Goal: Transaction & Acquisition: Purchase product/service

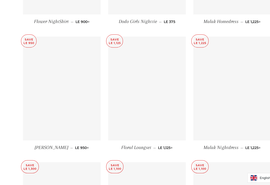
scroll to position [1730, 0]
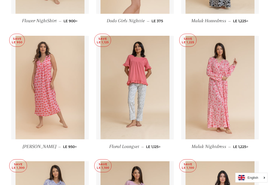
click at [208, 118] on img at bounding box center [220, 88] width 69 height 104
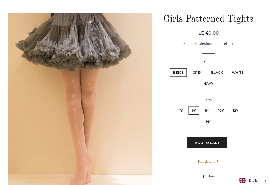
scroll to position [2656, 0]
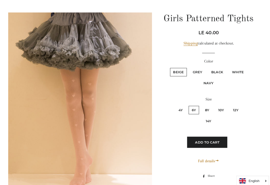
click at [238, 75] on label "White" at bounding box center [237, 71] width 18 height 8
click at [228, 66] on input "White" at bounding box center [227, 66] width 0 height 0
radio input "true"
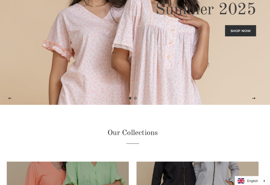
scroll to position [0, 0]
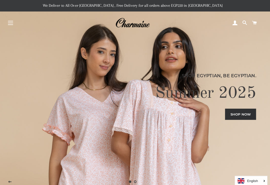
click at [241, 118] on link "Shop now" at bounding box center [241, 112] width 31 height 11
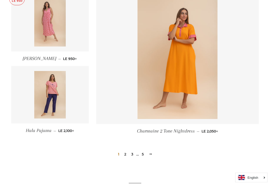
scroll to position [653, 0]
click at [144, 156] on link "5" at bounding box center [143, 154] width 6 height 8
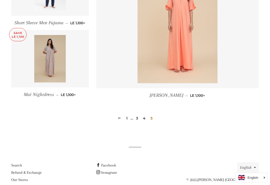
scroll to position [410, 0]
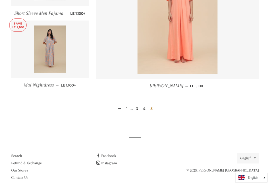
click at [158, 110] on div "Previous 1 … 3 4 5" at bounding box center [135, 101] width 248 height 23
click at [154, 112] on span "5" at bounding box center [152, 109] width 6 height 8
click at [157, 107] on div "Previous 1 … 3 4 5" at bounding box center [135, 101] width 248 height 23
click at [152, 111] on span "5" at bounding box center [152, 109] width 6 height 8
click at [147, 109] on link "4" at bounding box center [144, 109] width 7 height 8
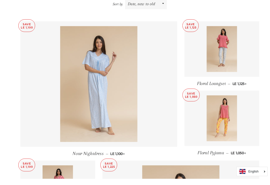
scroll to position [192, 0]
